Goal: Information Seeking & Learning: Learn about a topic

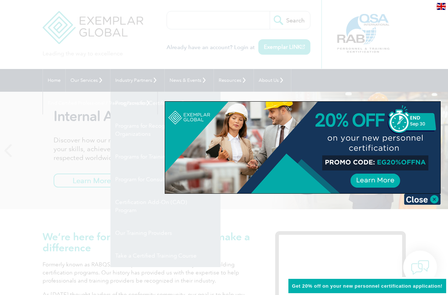
click at [135, 81] on div at bounding box center [224, 147] width 448 height 295
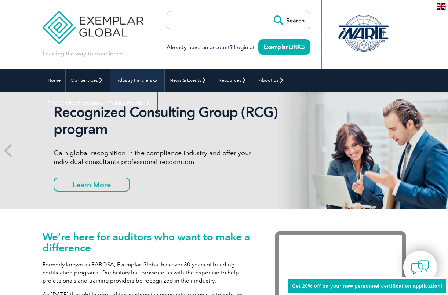
click at [157, 80] on link "Industry Partners" at bounding box center [137, 80] width 54 height 23
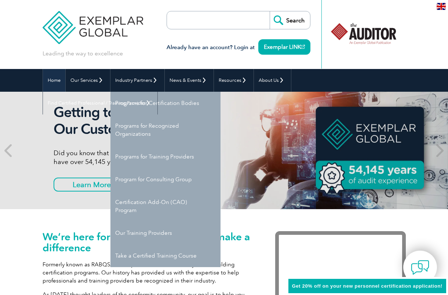
click at [54, 80] on link "Home" at bounding box center [54, 80] width 22 height 23
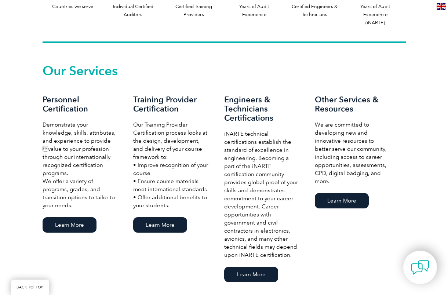
scroll to position [399, 0]
click at [179, 226] on link "Learn More" at bounding box center [160, 224] width 54 height 15
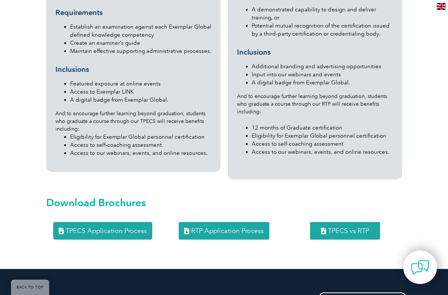
scroll to position [748, 0]
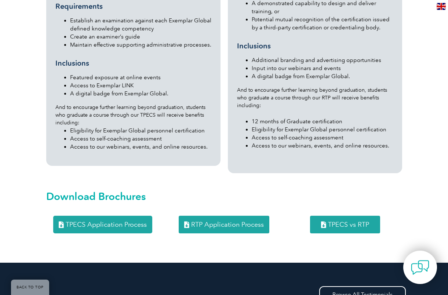
click at [343, 222] on span "TPECS vs RTP" at bounding box center [348, 224] width 41 height 7
